Goal: Task Accomplishment & Management: Manage account settings

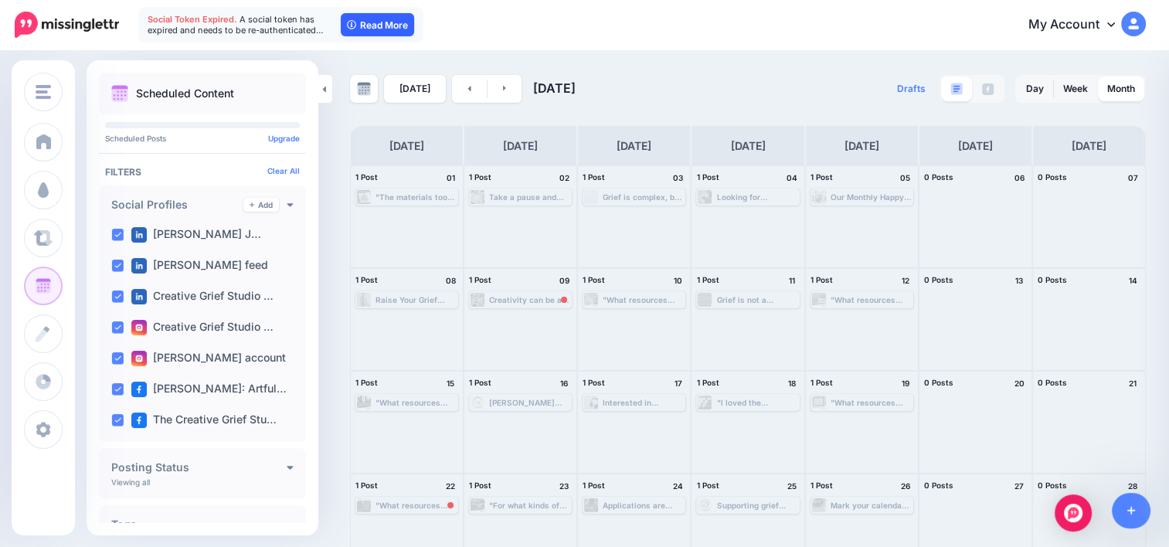
click at [379, 22] on link "Read More" at bounding box center [377, 24] width 73 height 23
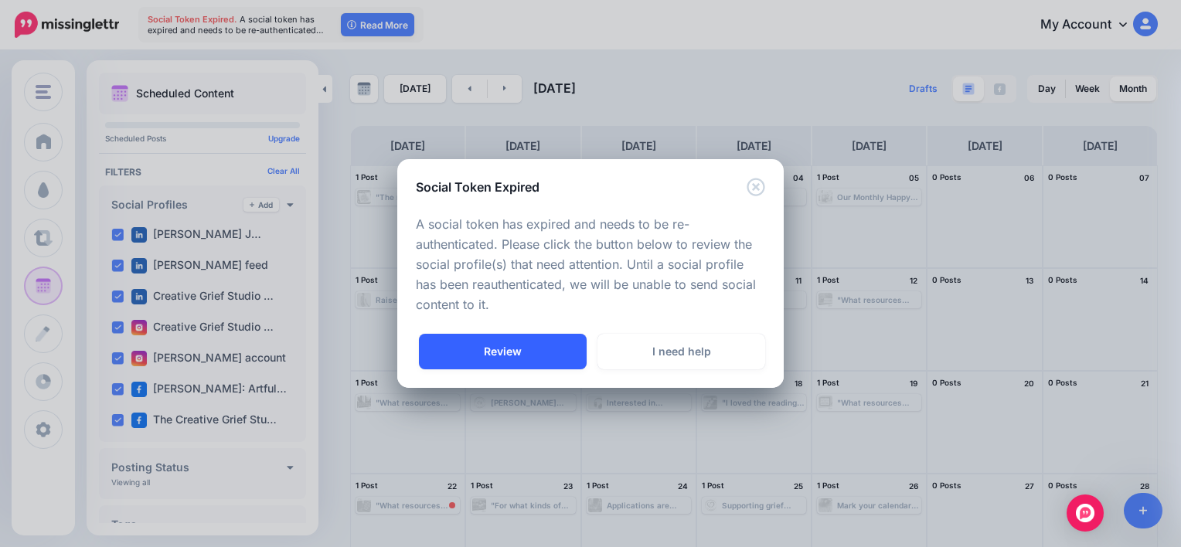
click at [517, 355] on link "Review" at bounding box center [503, 352] width 168 height 36
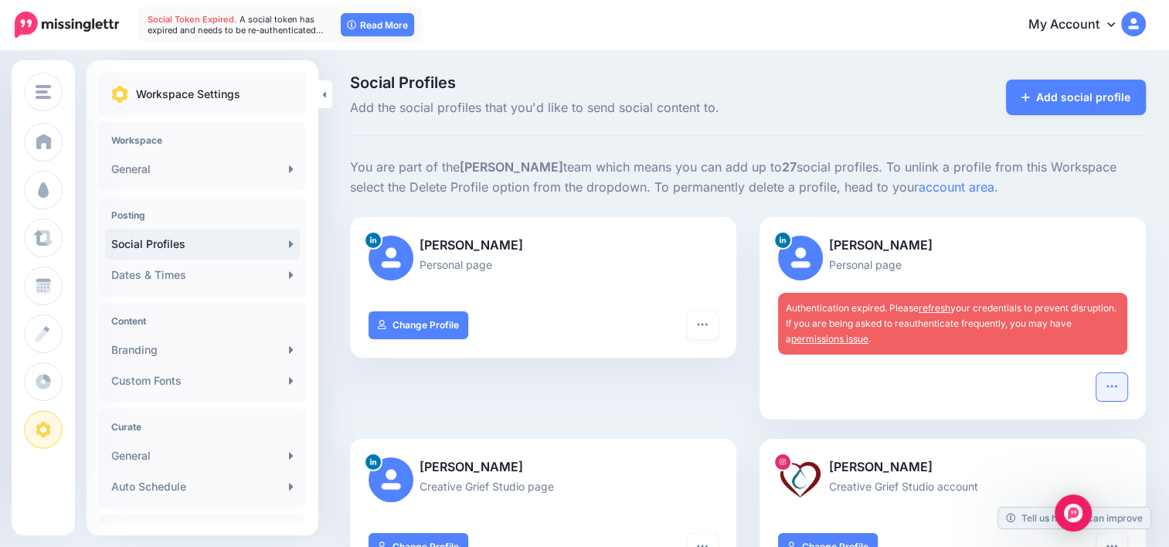
click at [1118, 388] on icon "button" at bounding box center [1112, 386] width 12 height 12
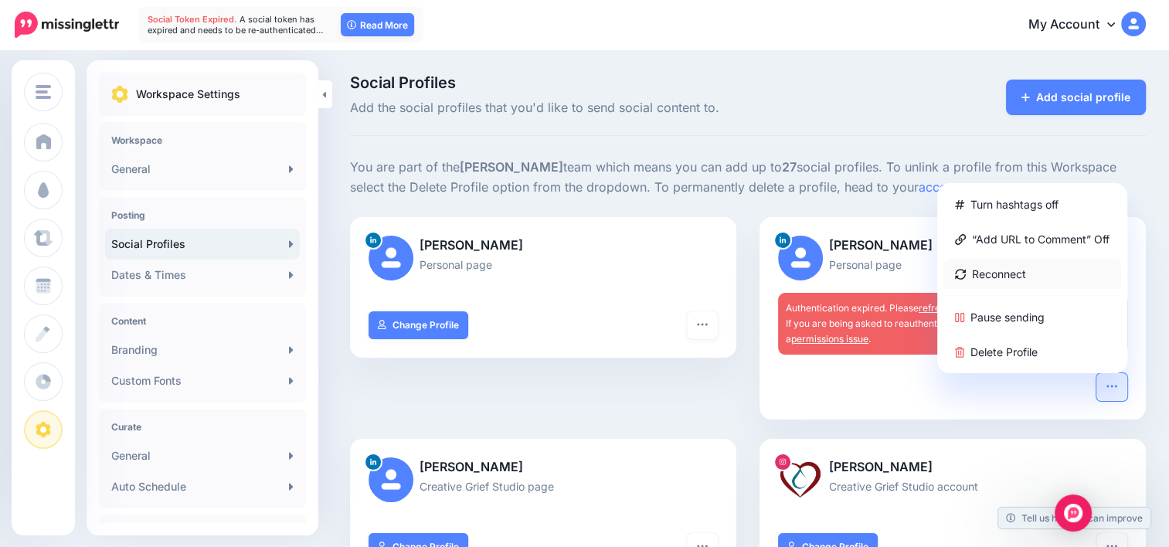
click at [1041, 270] on link "Reconnect" at bounding box center [1033, 274] width 178 height 30
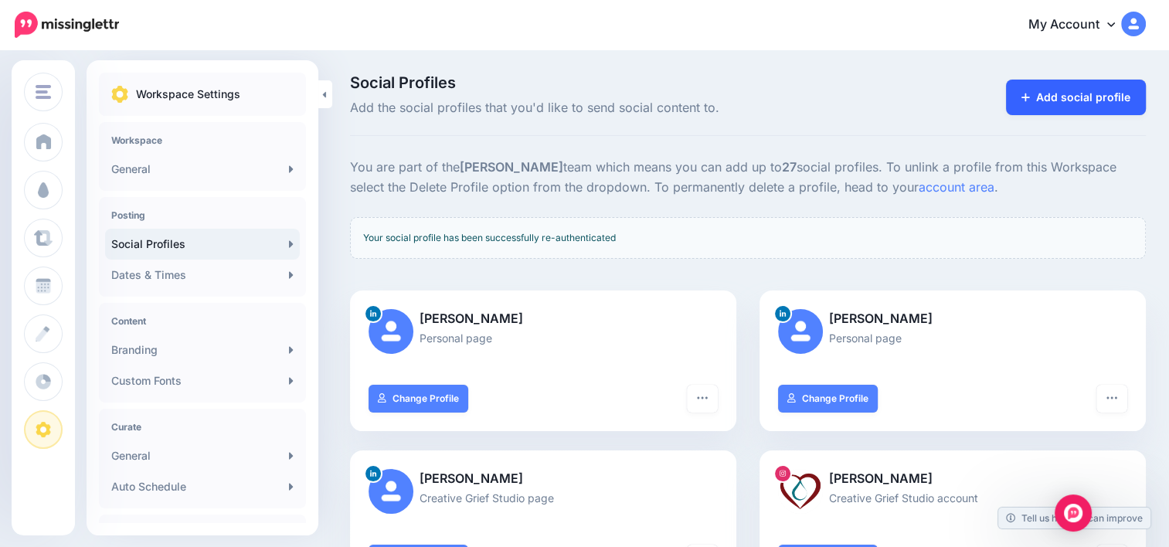
click at [1097, 94] on link "Add social profile" at bounding box center [1076, 98] width 140 height 36
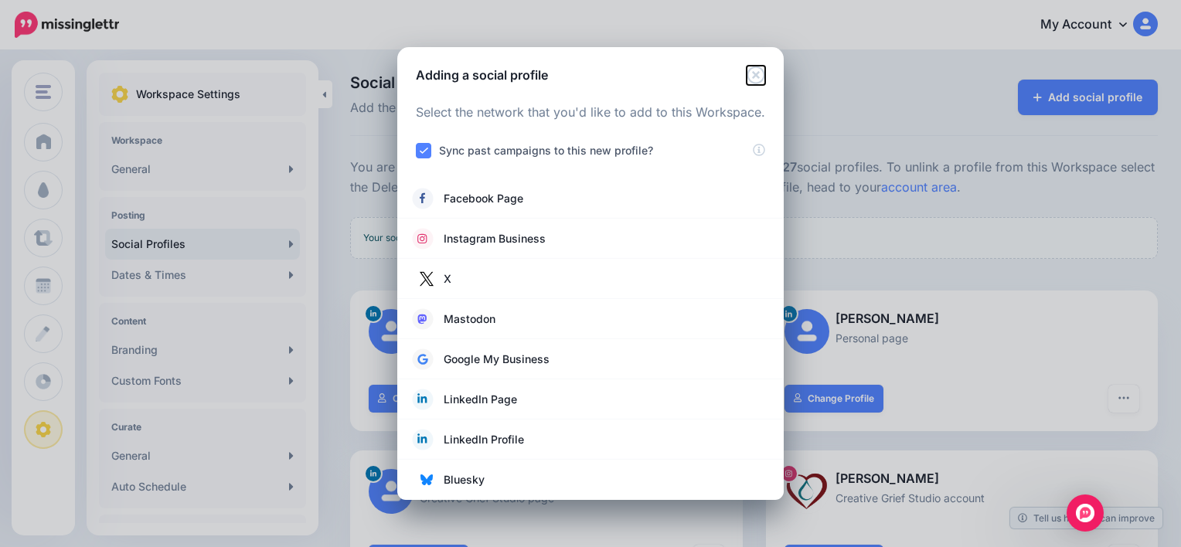
click at [754, 73] on icon "Close" at bounding box center [755, 75] width 18 height 18
